Goal: Task Accomplishment & Management: Manage account settings

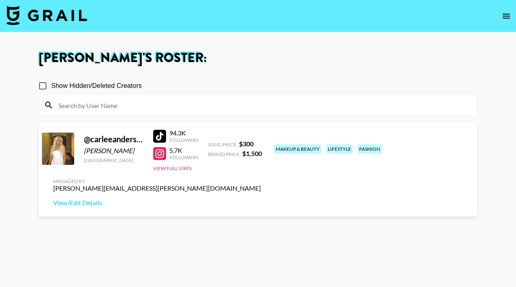
click at [267, 172] on div "Managed By [PERSON_NAME][EMAIL_ADDRESS][PERSON_NAME][DOMAIN_NAME] View/Edit Det…" at bounding box center [157, 193] width 220 height 42
click at [261, 199] on link "View/Edit Details" at bounding box center [157, 203] width 208 height 8
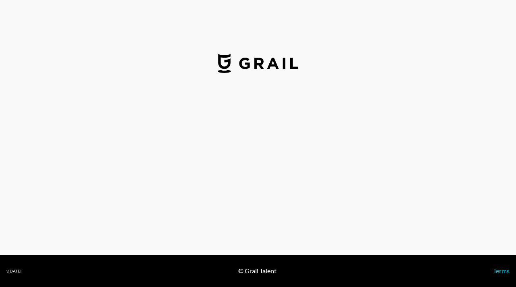
select select "USD"
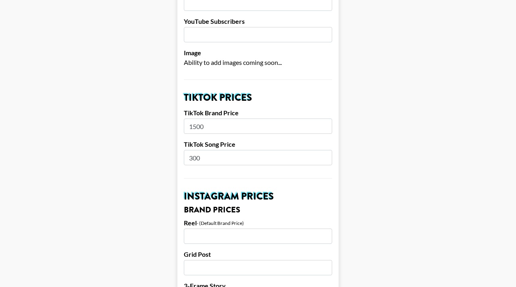
scroll to position [221, 0]
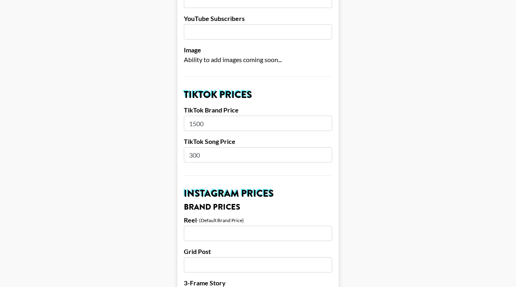
drag, startPoint x: 212, startPoint y: 112, endPoint x: 184, endPoint y: 112, distance: 27.8
click at [184, 116] on input "1500" at bounding box center [258, 123] width 148 height 15
type input "1750"
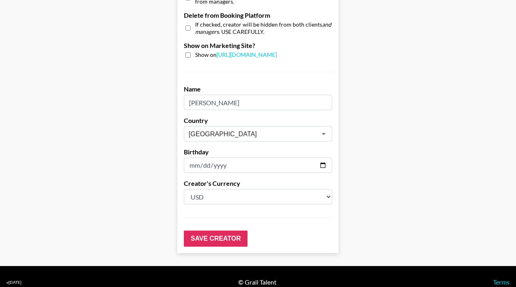
scroll to position [806, 0]
click at [212, 230] on input "Save Creator" at bounding box center [216, 238] width 64 height 16
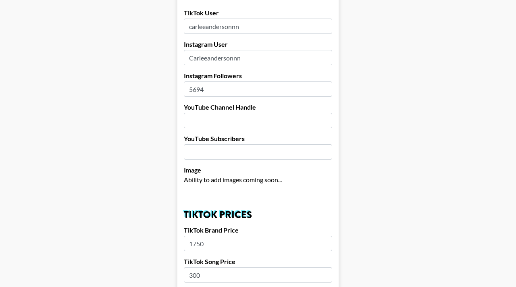
scroll to position [0, 0]
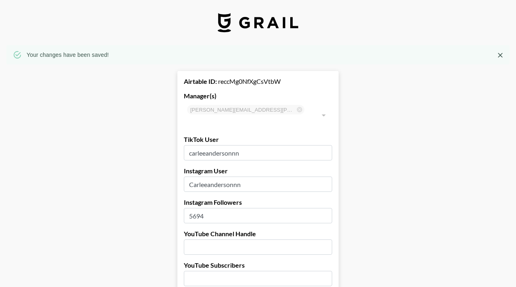
click at [492, 57] on div at bounding box center [497, 55] width 19 height 15
click at [499, 56] on icon "Close" at bounding box center [500, 55] width 5 height 5
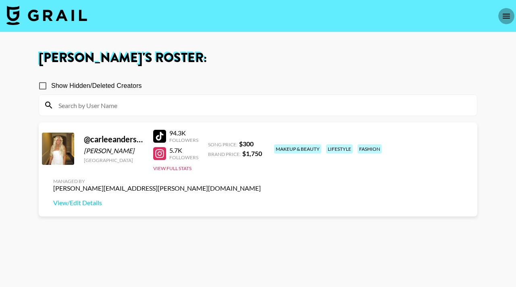
click at [510, 16] on icon "open drawer" at bounding box center [506, 16] width 10 height 10
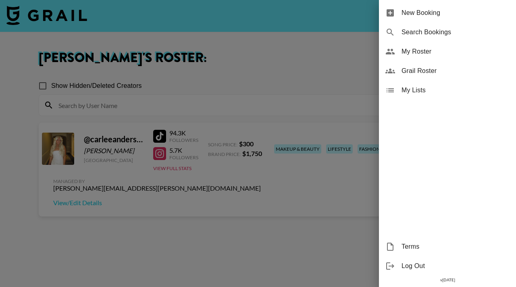
click at [436, 70] on span "Grail Roster" at bounding box center [455, 71] width 108 height 10
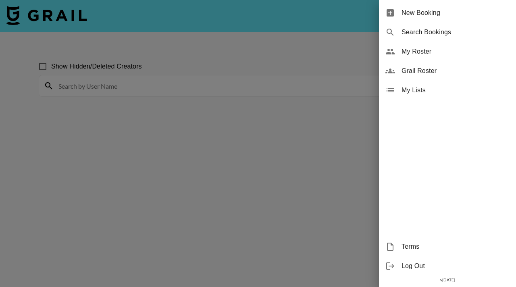
click at [272, 125] on div at bounding box center [258, 143] width 516 height 287
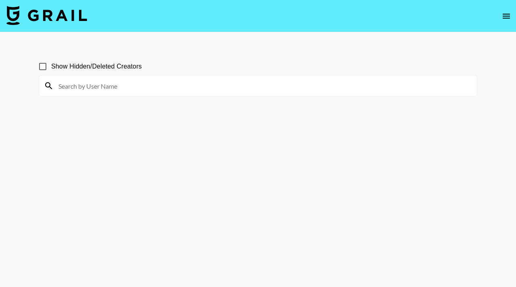
click at [128, 82] on input at bounding box center [263, 85] width 418 height 13
click at [128, 87] on input at bounding box center [263, 85] width 418 height 13
click at [66, 88] on input "fie" at bounding box center [263, 85] width 418 height 13
click at [114, 83] on input "fie" at bounding box center [263, 85] width 418 height 13
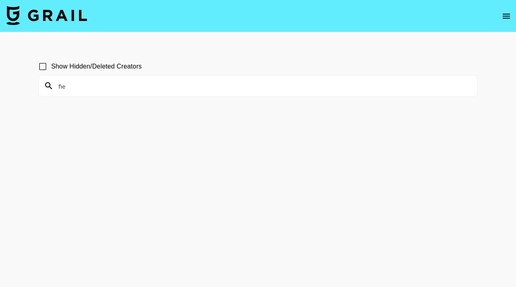
click at [79, 80] on input "fie" at bounding box center [263, 85] width 418 height 13
click at [85, 89] on input "fie" at bounding box center [263, 85] width 418 height 13
click at [79, 86] on input "fie" at bounding box center [263, 85] width 418 height 13
type input "fie"
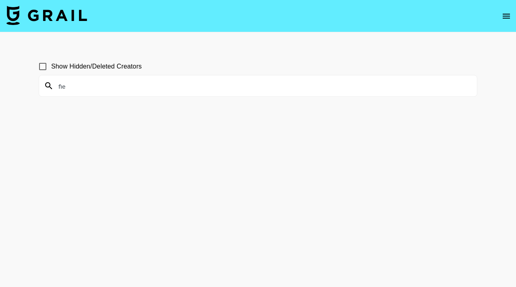
click at [72, 88] on input "fie" at bounding box center [263, 85] width 418 height 13
click at [122, 88] on input at bounding box center [263, 85] width 418 height 13
click at [64, 89] on input "kait" at bounding box center [263, 85] width 418 height 13
click at [66, 81] on input "kait" at bounding box center [263, 85] width 418 height 13
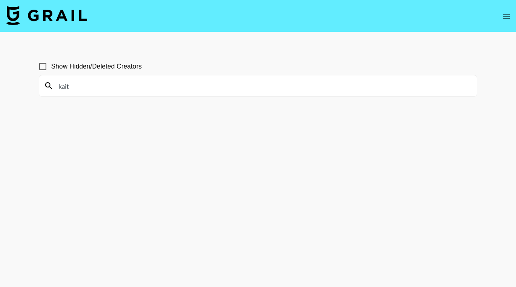
click at [66, 81] on input "kait" at bounding box center [263, 85] width 418 height 13
click at [65, 86] on input "kait" at bounding box center [263, 85] width 418 height 13
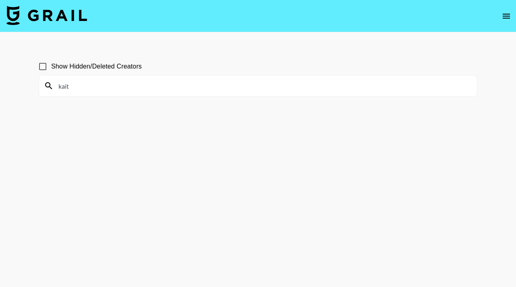
click at [65, 86] on input "kait" at bounding box center [263, 85] width 418 height 13
type input "kait"
